Goal: Navigation & Orientation: Find specific page/section

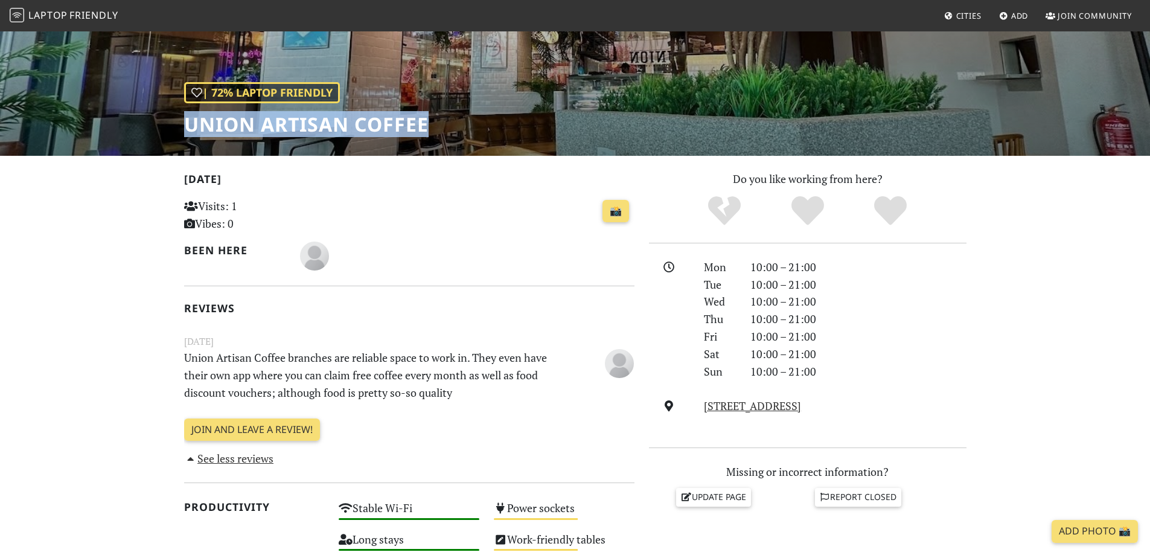
scroll to position [121, 0]
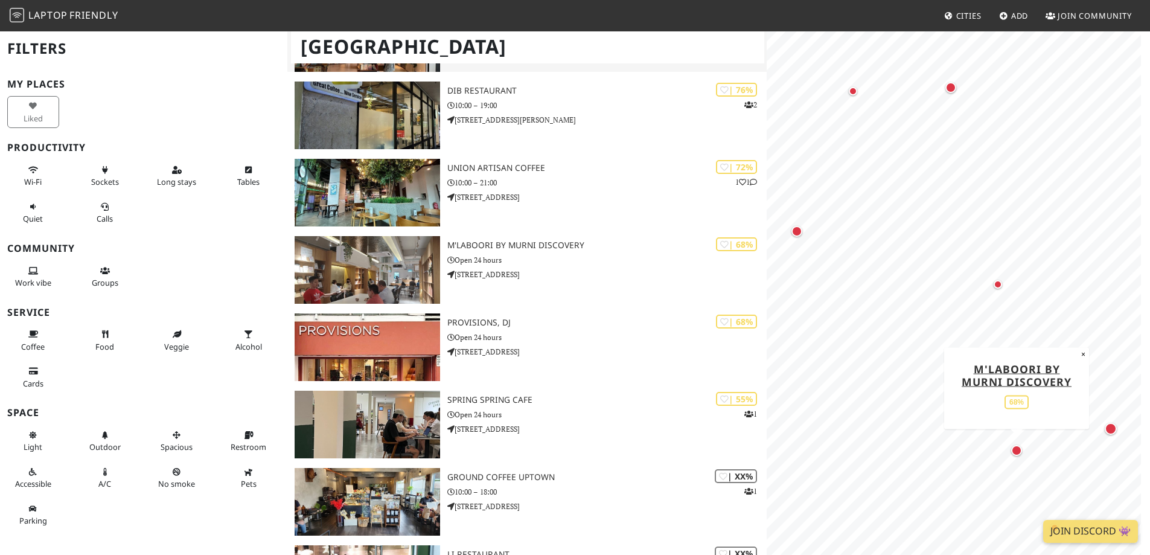
scroll to position [241, 0]
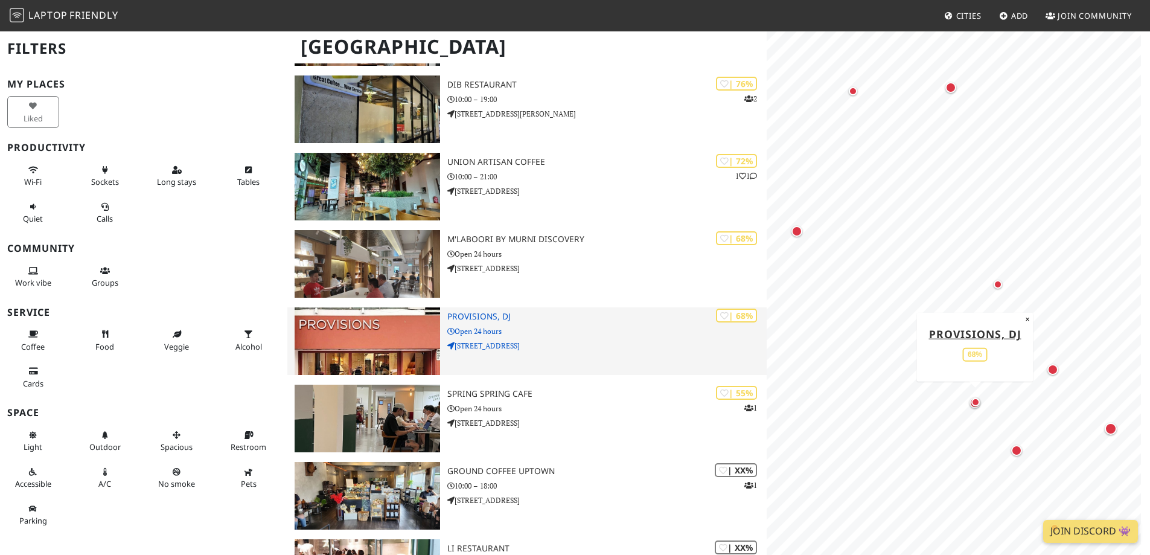
click at [525, 328] on p "Open 24 hours" at bounding box center [606, 330] width 319 height 11
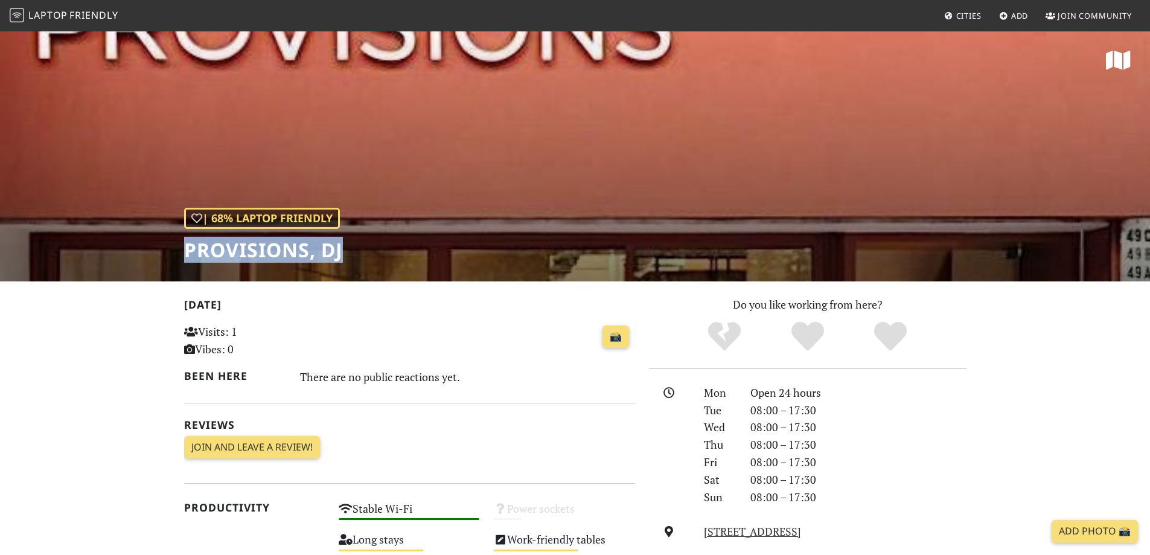
drag, startPoint x: 296, startPoint y: 247, endPoint x: 171, endPoint y: 238, distance: 124.6
click at [171, 238] on div "| 68% Laptop Friendly Provisions, DJ" at bounding box center [575, 155] width 1150 height 251
